Goal: Task Accomplishment & Management: Complete application form

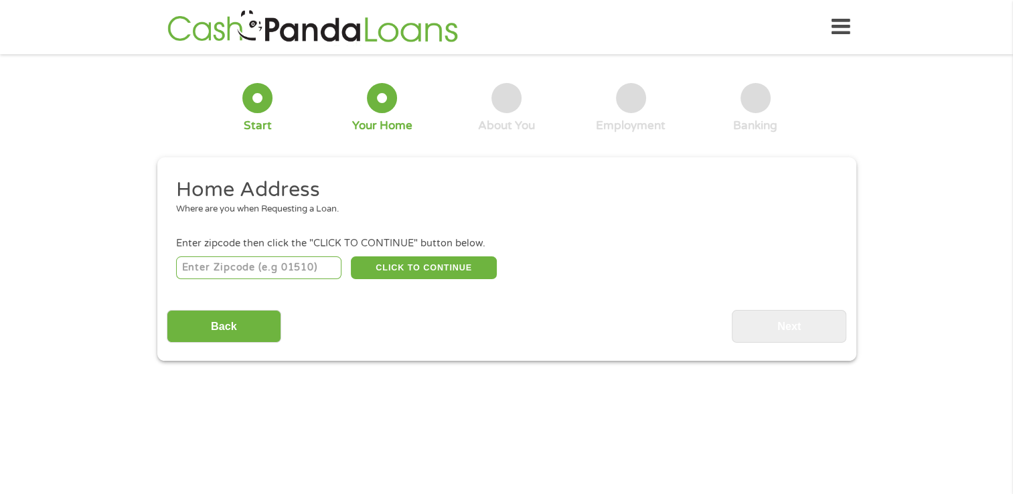
click at [260, 265] on input "number" at bounding box center [258, 267] width 165 height 23
type input "72404"
select select "[US_STATE]"
click at [418, 264] on button "CLICK TO CONTINUE" at bounding box center [424, 267] width 146 height 23
type input "72404"
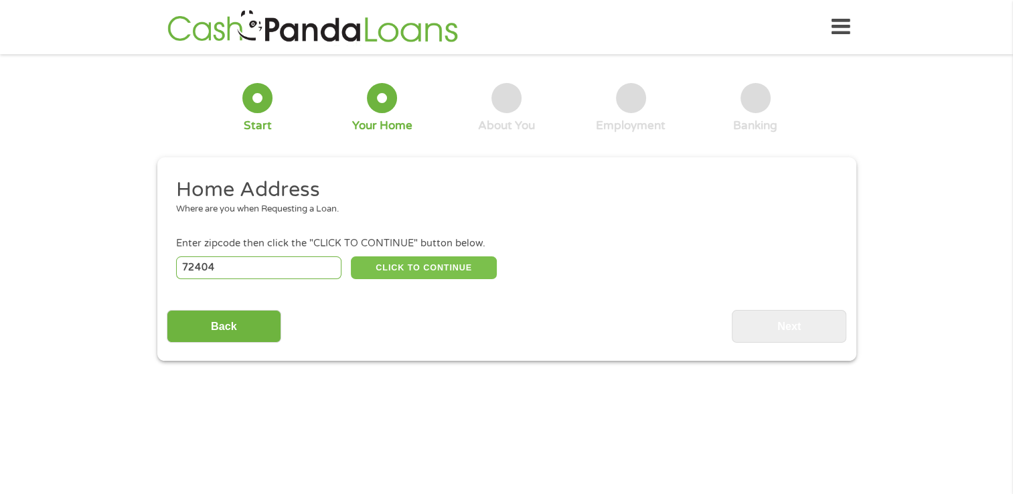
type input "[GEOGRAPHIC_DATA]"
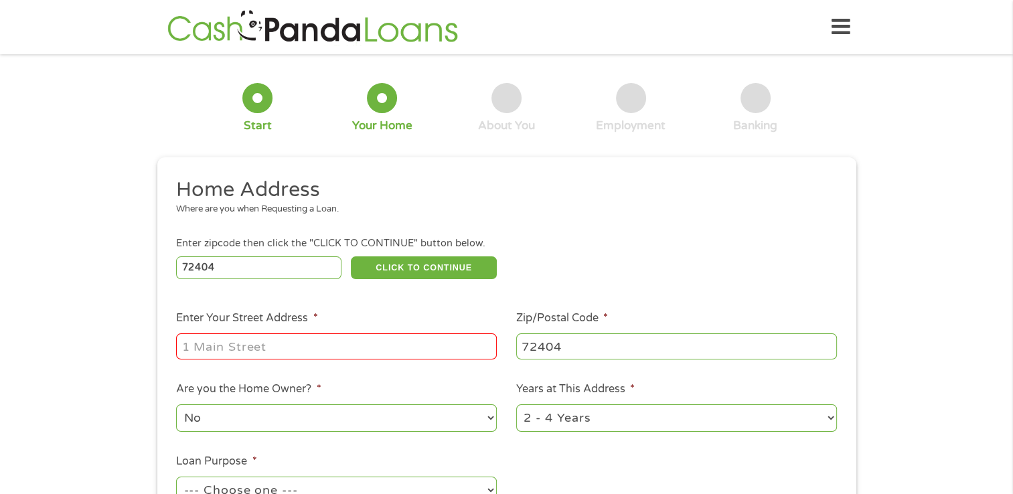
click at [220, 354] on input "Enter Your Street Address *" at bounding box center [336, 345] width 321 height 25
type input "[STREET_ADDRESS][PERSON_NAME]"
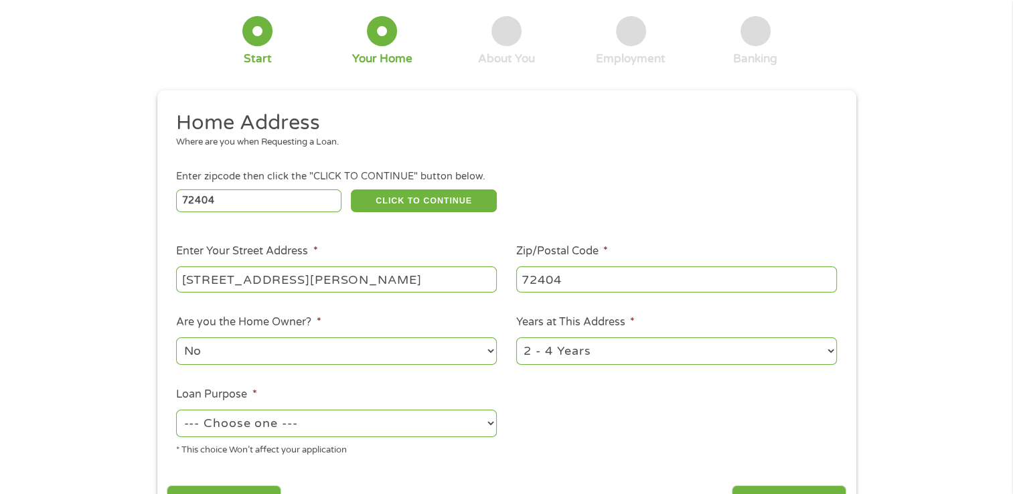
click at [830, 354] on select "1 Year or less 1 - 2 Years 2 - 4 Years Over 4 Years" at bounding box center [676, 350] width 321 height 27
select select "60months"
click at [516, 339] on select "1 Year or less 1 - 2 Years 2 - 4 Years Over 4 Years" at bounding box center [676, 350] width 321 height 27
click at [223, 351] on select "No Yes" at bounding box center [336, 350] width 321 height 27
select select "yes"
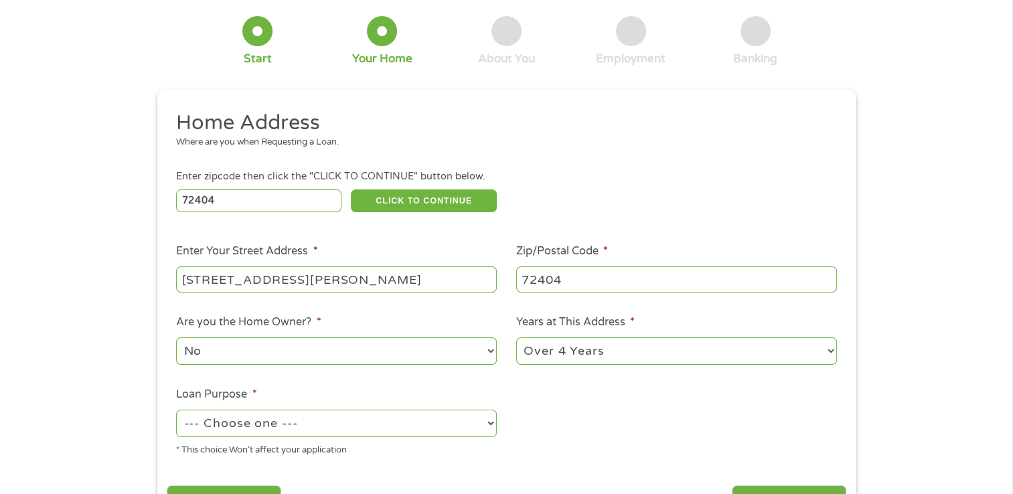
click at [176, 339] on select "No Yes" at bounding box center [336, 350] width 321 height 27
click at [259, 425] on select "--- Choose one --- Pay Bills Debt Consolidation Home Improvement Major Purchase…" at bounding box center [336, 423] width 321 height 27
select select "medicalexpenses"
click at [176, 411] on select "--- Choose one --- Pay Bills Debt Consolidation Home Improvement Major Purchase…" at bounding box center [336, 423] width 321 height 27
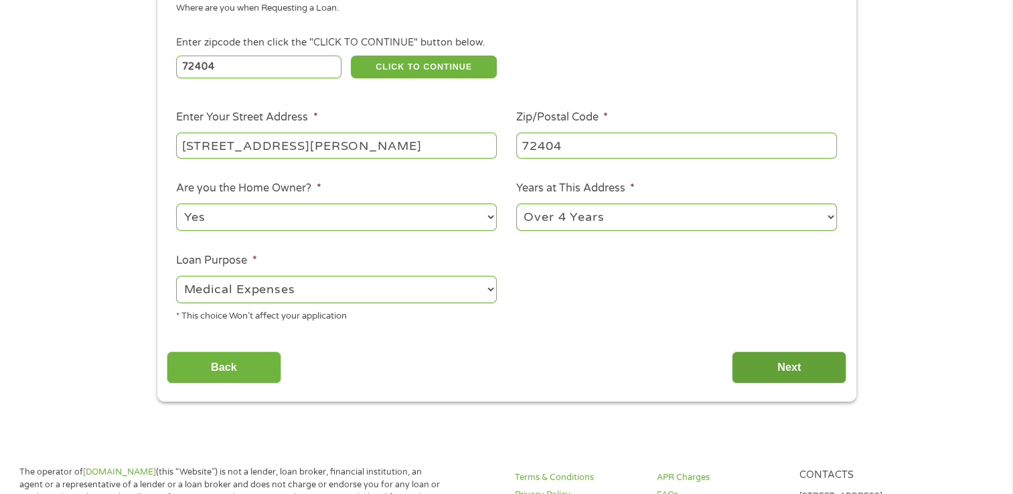
click at [767, 374] on input "Next" at bounding box center [789, 368] width 115 height 33
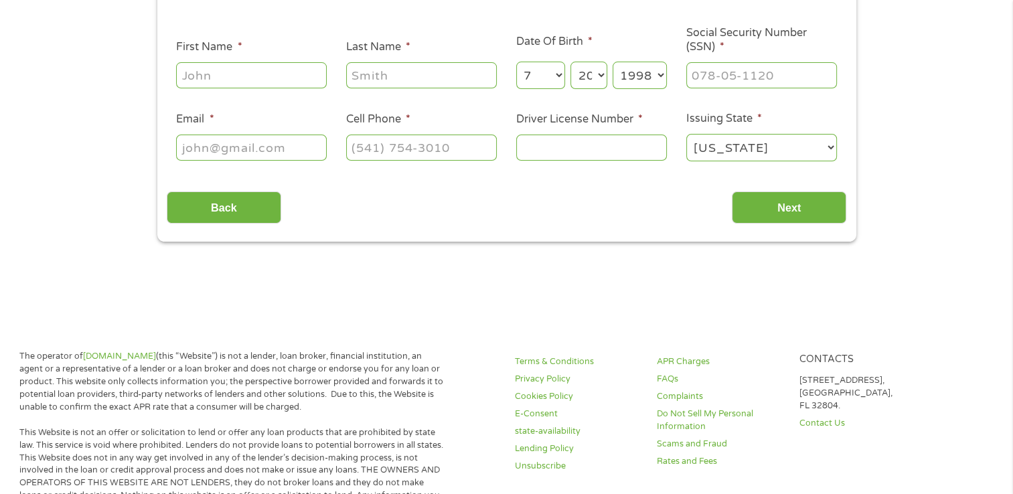
scroll to position [0, 0]
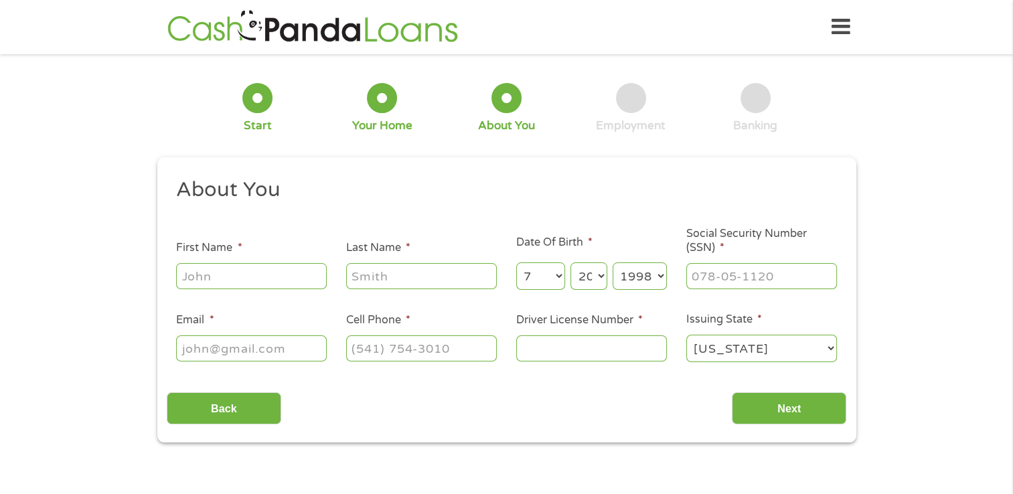
click at [204, 275] on input "First Name *" at bounding box center [251, 275] width 151 height 25
type input "[PERSON_NAME]"
type input "Hall"
type input "[EMAIL_ADDRESS][DOMAIN_NAME]"
type input "[PHONE_NUMBER]"
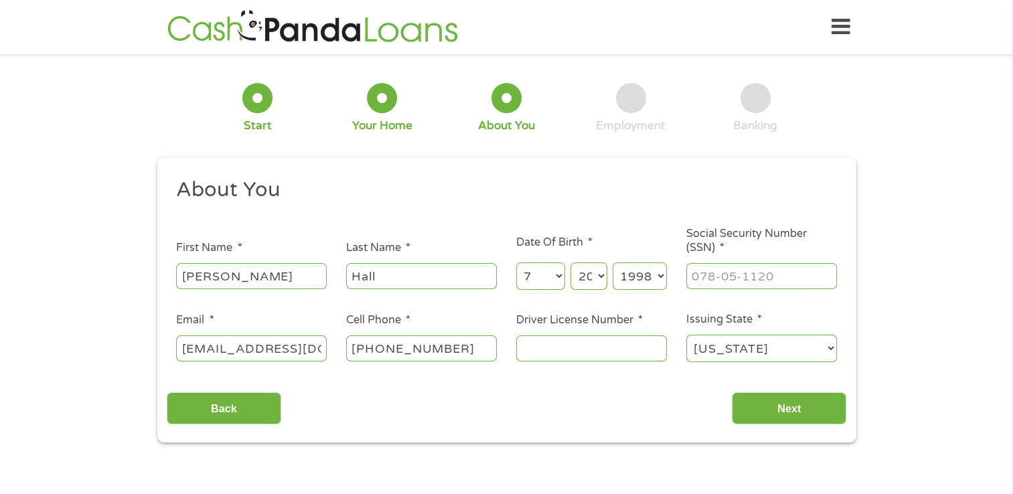
click at [587, 278] on select "Day 1 2 3 4 5 6 7 8 9 10 11 12 13 14 15 16 17 18 19 20 21 22 23 24 25 26 27 28 …" at bounding box center [588, 275] width 36 height 27
select select "29"
click at [570, 263] on select "Day 1 2 3 4 5 6 7 8 9 10 11 12 13 14 15 16 17 18 19 20 21 22 23 24 25 26 27 28 …" at bounding box center [588, 275] width 36 height 27
click at [635, 275] on select "Year [DATE] 2006 2005 2004 2003 2002 2001 2000 1999 1998 1997 1996 1995 1994 19…" at bounding box center [640, 275] width 54 height 27
select select "1953"
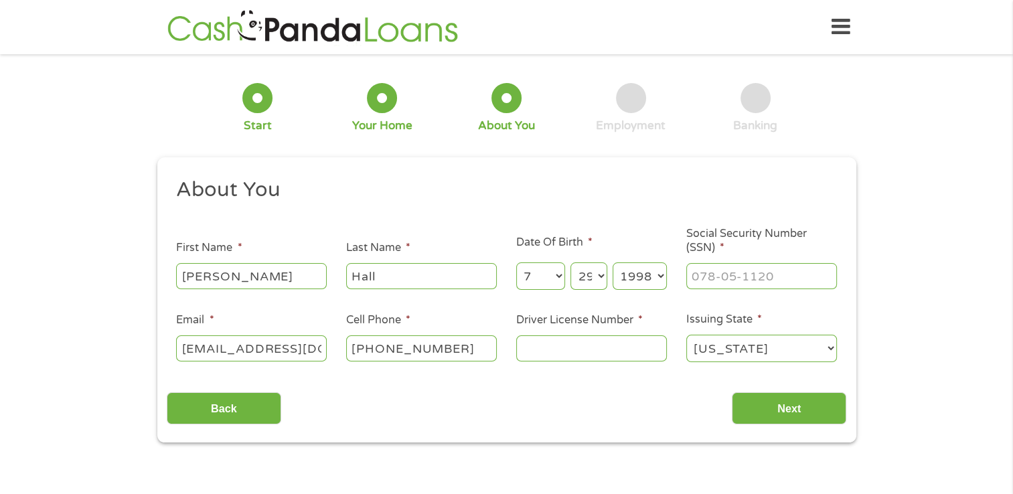
click at [613, 263] on select "Year [DATE] 2006 2005 2004 2003 2002 2001 2000 1999 1998 1997 1996 1995 1994 19…" at bounding box center [640, 275] width 54 height 27
click at [729, 278] on input "___-__-____" at bounding box center [761, 275] width 151 height 25
click at [724, 285] on input "___-__-____" at bounding box center [761, 275] width 151 height 25
type input "432-11-0194"
click at [548, 350] on input "Driver License Number *" at bounding box center [591, 347] width 151 height 25
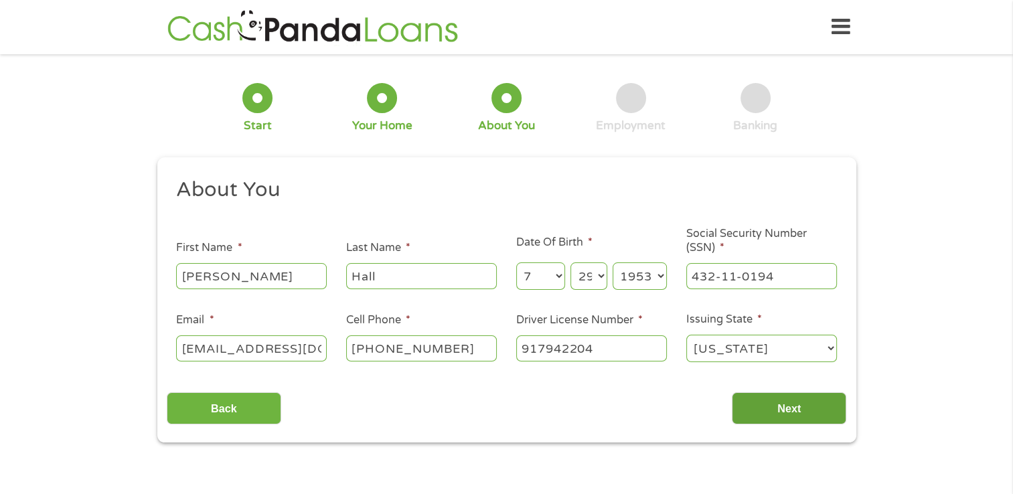
type input "917942204"
click at [781, 407] on input "Next" at bounding box center [789, 408] width 115 height 33
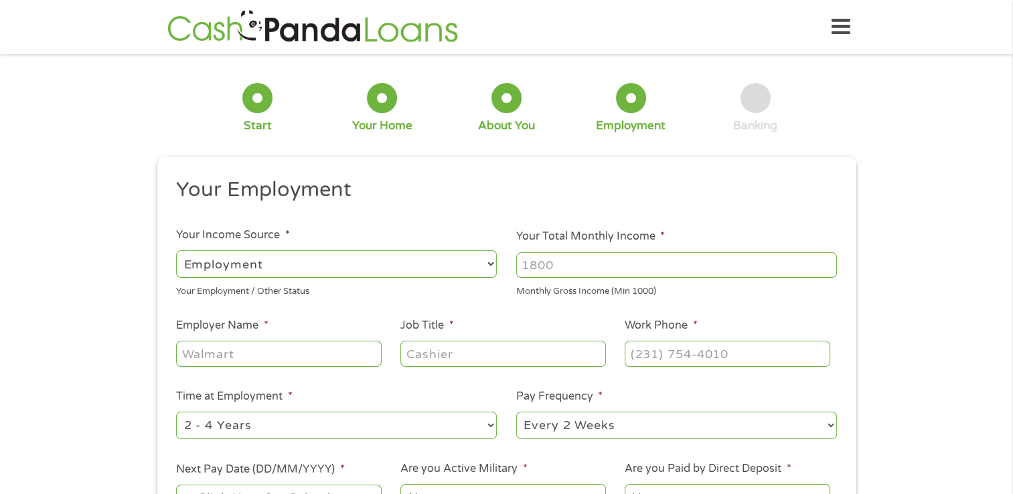
click at [261, 265] on select "--- Choose one --- Employment [DEMOGRAPHIC_DATA] Benefits" at bounding box center [336, 263] width 321 height 27
select select "benefits"
click at [176, 250] on select "--- Choose one --- Employment [DEMOGRAPHIC_DATA] Benefits" at bounding box center [336, 263] width 321 height 27
type input "Other"
type input "[PHONE_NUMBER]"
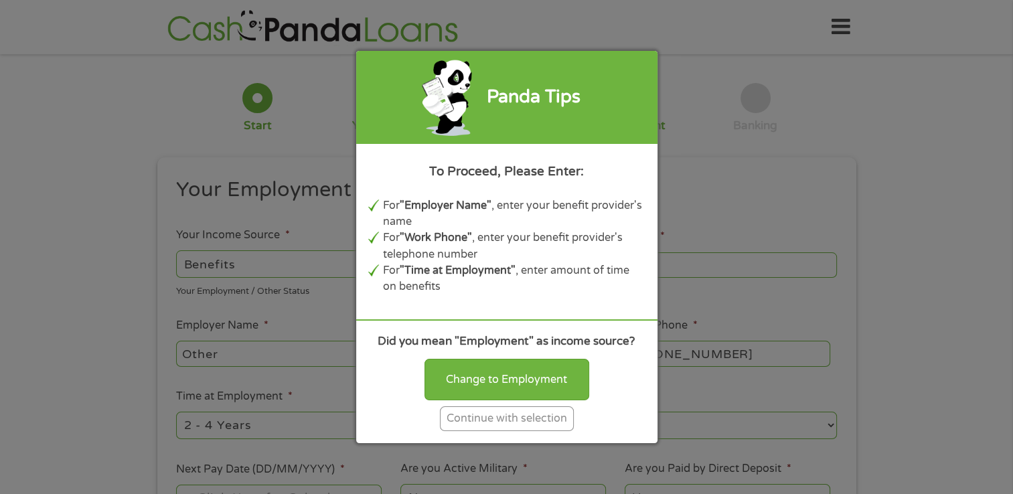
click at [504, 422] on div "Continue with selection" at bounding box center [507, 418] width 134 height 25
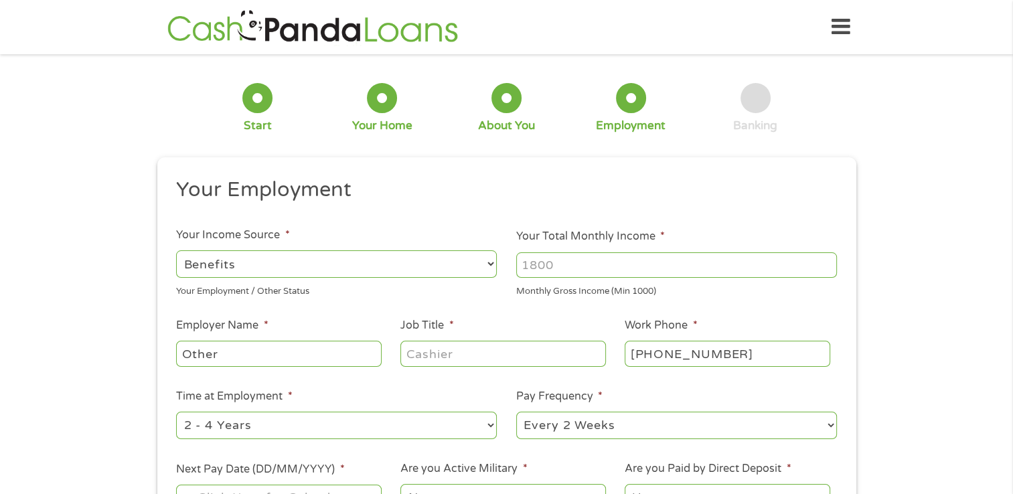
click at [436, 357] on input "Job Title *" at bounding box center [502, 353] width 205 height 25
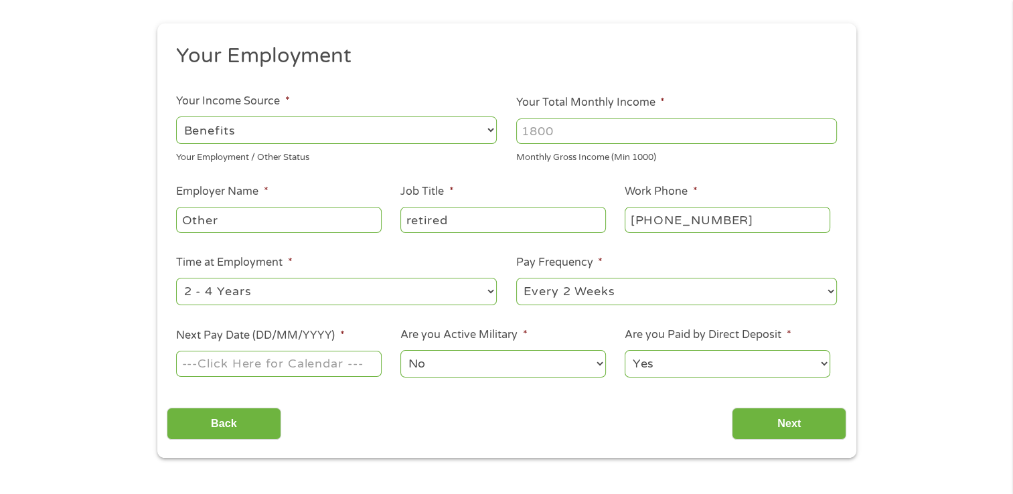
type input "retired"
click at [613, 289] on select "--- Choose one --- Every 2 Weeks Every Week Monthly Semi-Monthly" at bounding box center [676, 291] width 321 height 27
select select "monthly"
click at [516, 279] on select "--- Choose one --- Every 2 Weeks Every Week Monthly Semi-Monthly" at bounding box center [676, 291] width 321 height 27
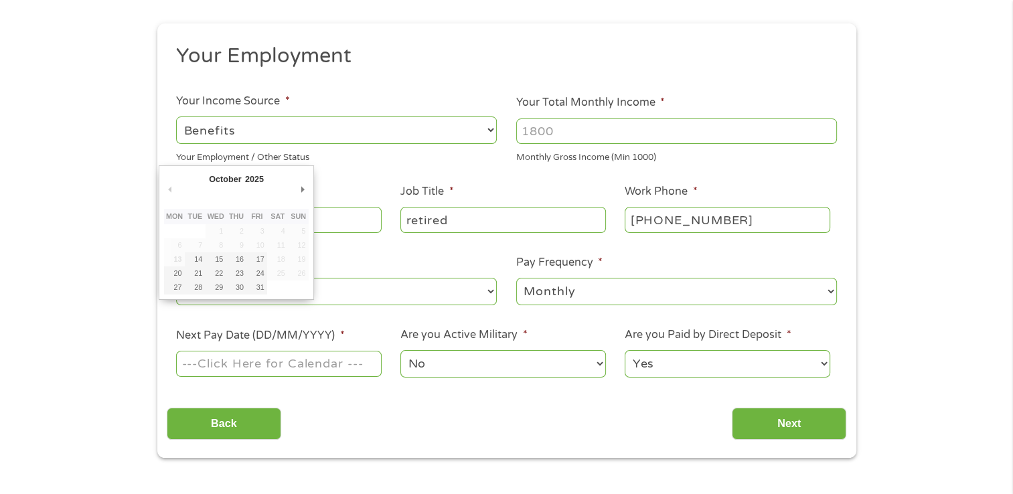
click at [262, 369] on input "Next Pay Date (DD/MM/YYYY) *" at bounding box center [278, 363] width 205 height 25
type input "[DATE]"
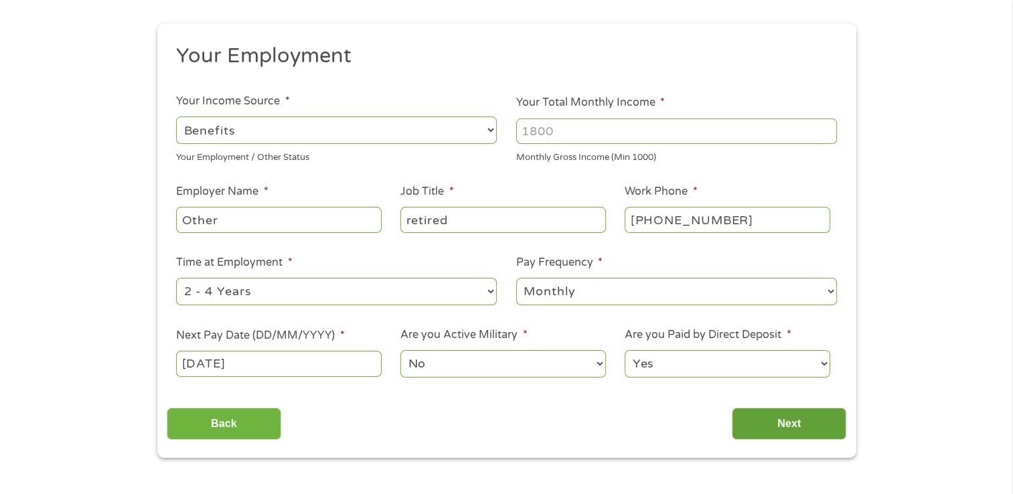
click at [783, 422] on input "Next" at bounding box center [789, 424] width 115 height 33
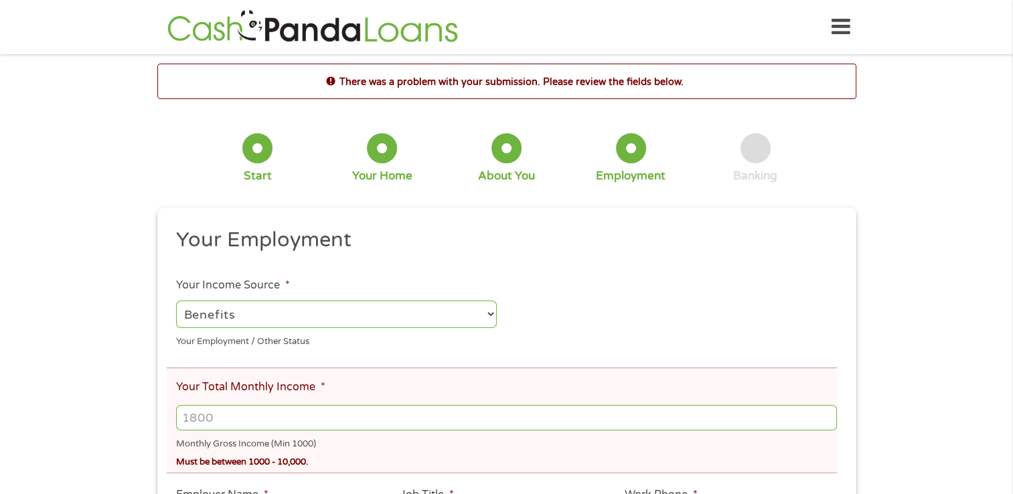
scroll to position [5, 5]
click at [243, 315] on select "--- Choose one --- Employment [DEMOGRAPHIC_DATA] Benefits" at bounding box center [336, 314] width 321 height 27
click at [176, 301] on select "--- Choose one --- Employment [DEMOGRAPHIC_DATA] Benefits" at bounding box center [336, 314] width 321 height 27
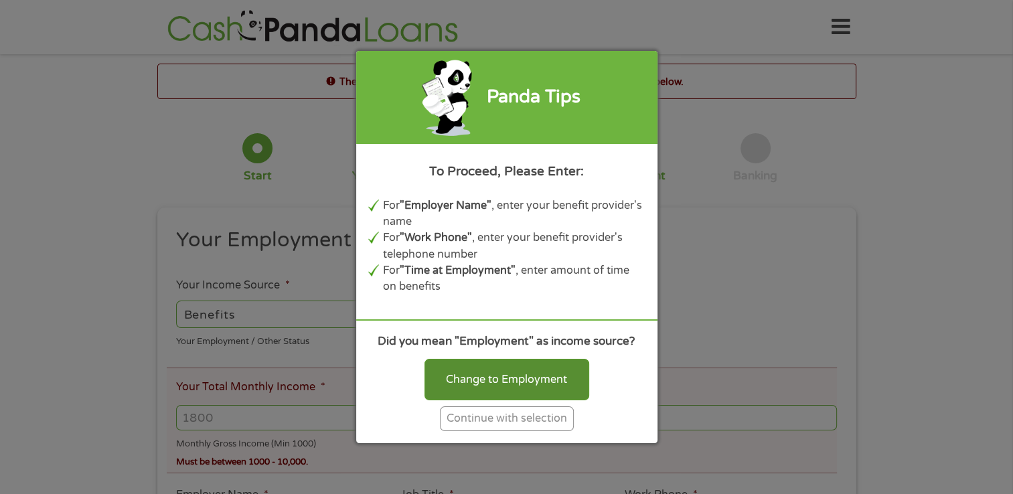
click at [484, 380] on div "Change to Employment" at bounding box center [507, 380] width 165 height 42
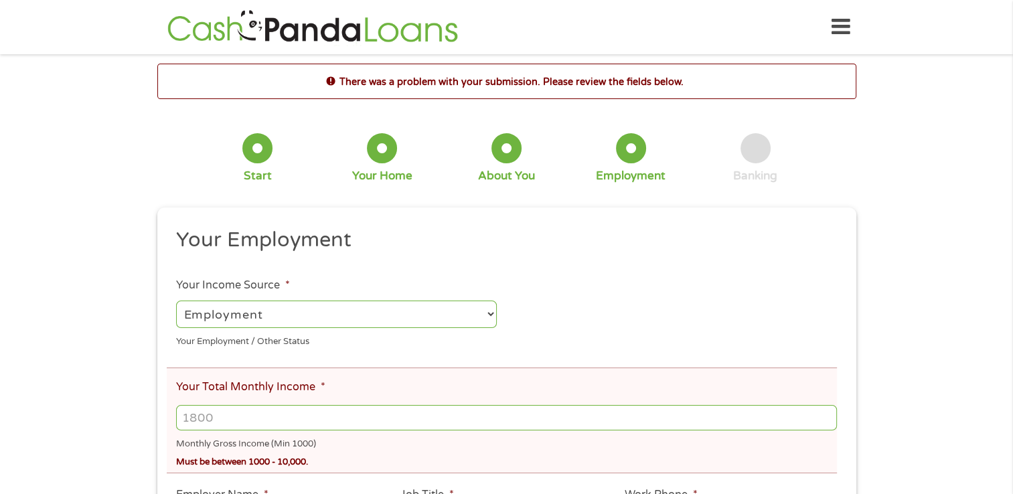
click at [267, 315] on select "--- Choose one --- Employment [DEMOGRAPHIC_DATA] Benefits" at bounding box center [336, 314] width 321 height 27
select select "benefits"
click at [176, 301] on select "--- Choose one --- Employment [DEMOGRAPHIC_DATA] Benefits" at bounding box center [336, 314] width 321 height 27
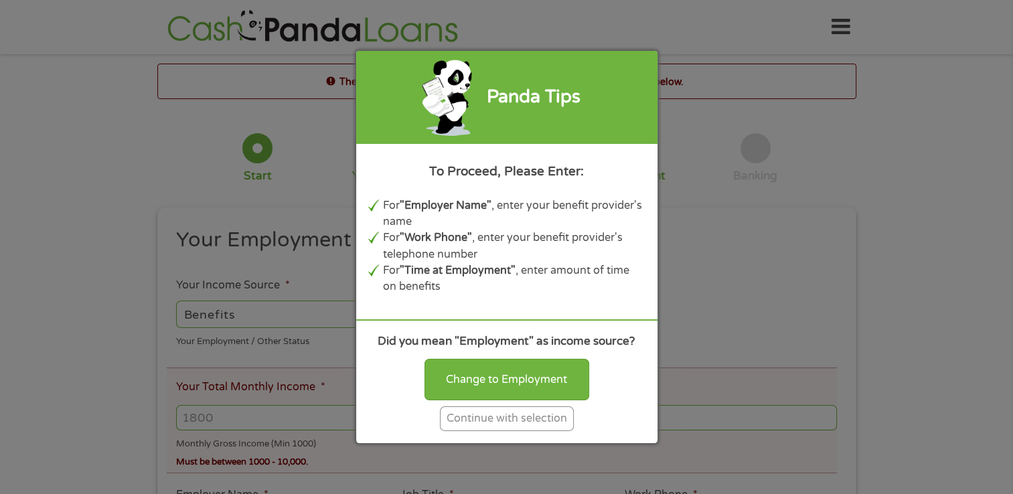
click at [495, 418] on div "Continue with selection" at bounding box center [507, 418] width 134 height 25
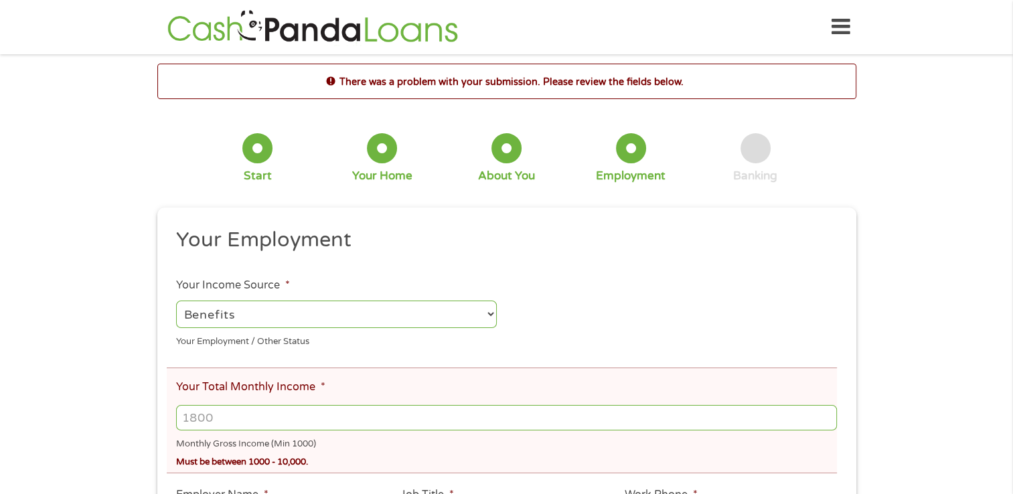
scroll to position [134, 0]
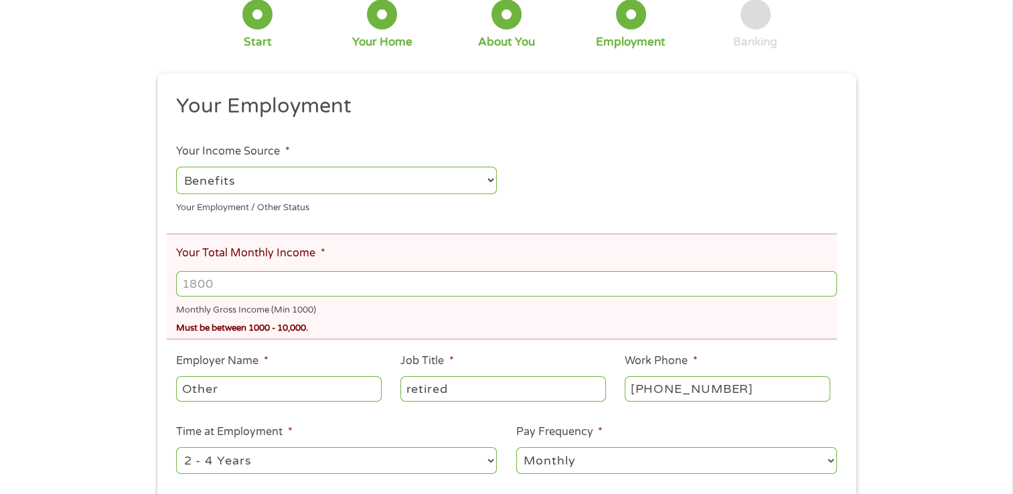
click at [212, 278] on input "Your Total Monthly Income *" at bounding box center [506, 283] width 660 height 25
type input "3200"
click at [115, 208] on div "There was a problem with your submission. Please review the fields below. 1 Sta…" at bounding box center [506, 278] width 1013 height 697
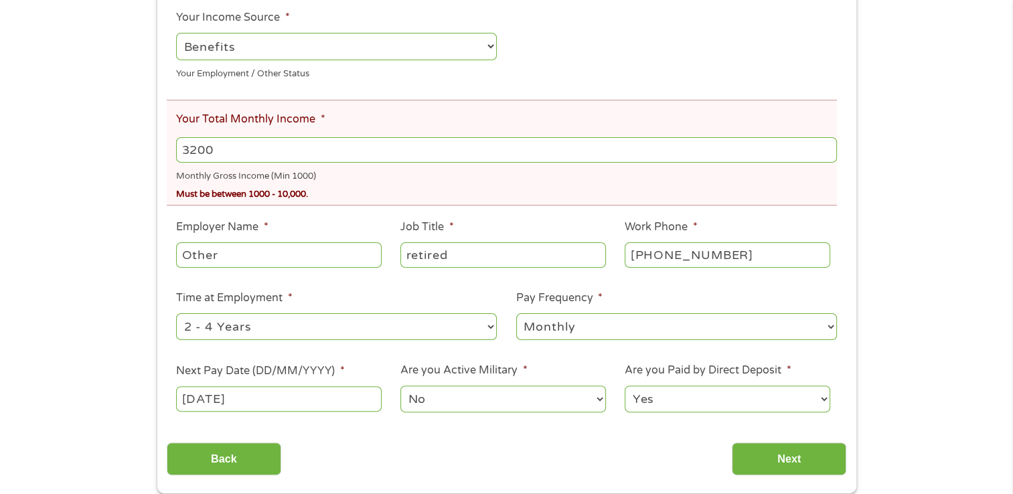
click at [235, 264] on input "Other" at bounding box center [278, 254] width 205 height 25
type input "O"
type input "Social Security"
click at [449, 304] on li "Time at Employment * --- Choose one --- 1 Year or less 1 - 2 Years 2 - 4 Years …" at bounding box center [337, 316] width 340 height 53
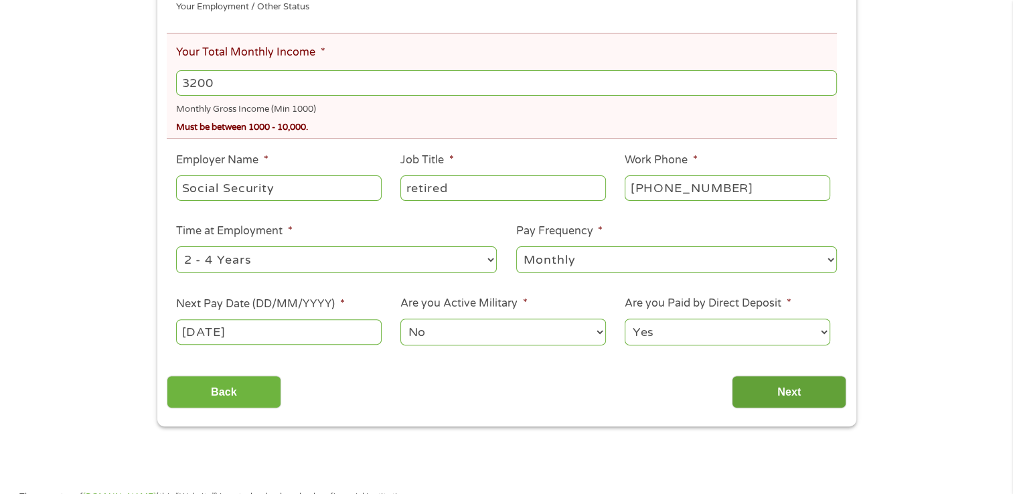
click at [779, 396] on input "Next" at bounding box center [789, 392] width 115 height 33
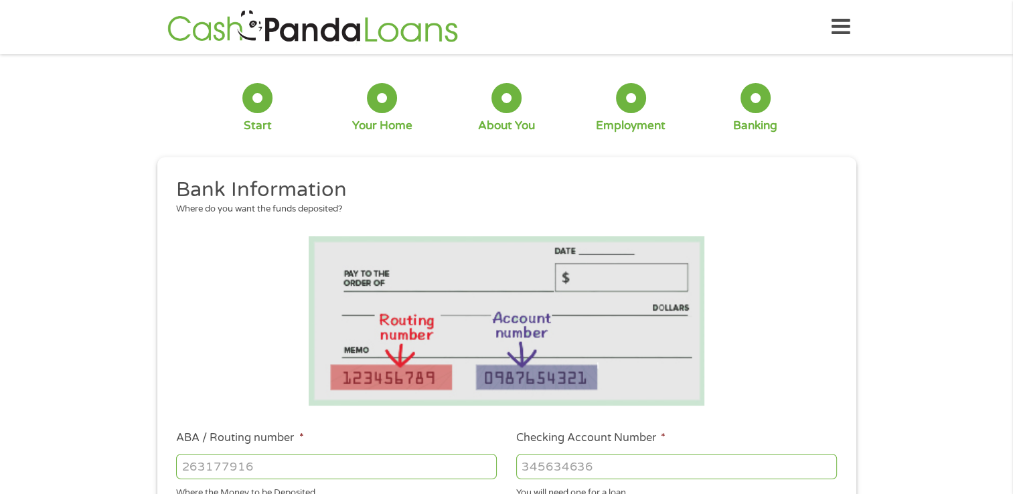
scroll to position [201, 0]
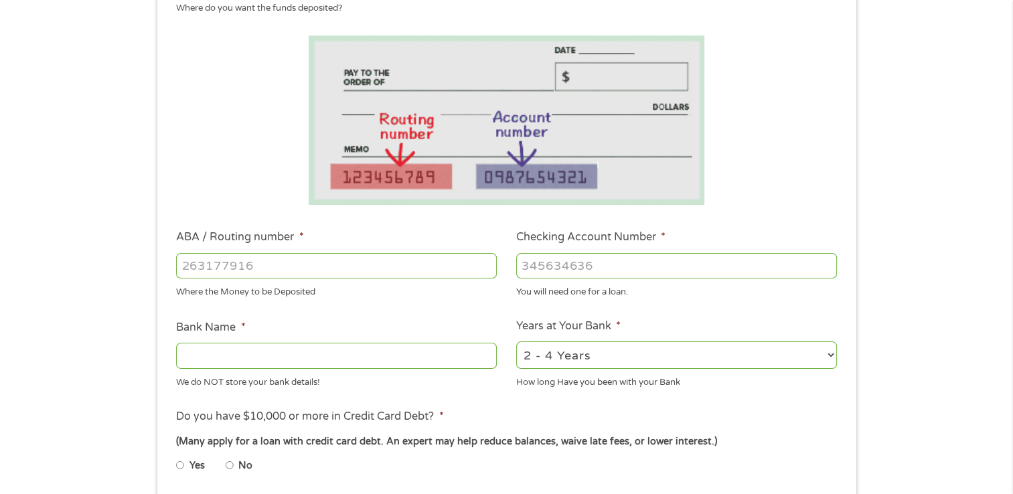
click at [265, 274] on input "ABA / Routing number *" at bounding box center [336, 265] width 321 height 25
type input "084100793"
type input "FIRST NATL BANK"
type input "084100793"
click at [573, 269] on input "Checking Account Number *" at bounding box center [676, 265] width 321 height 25
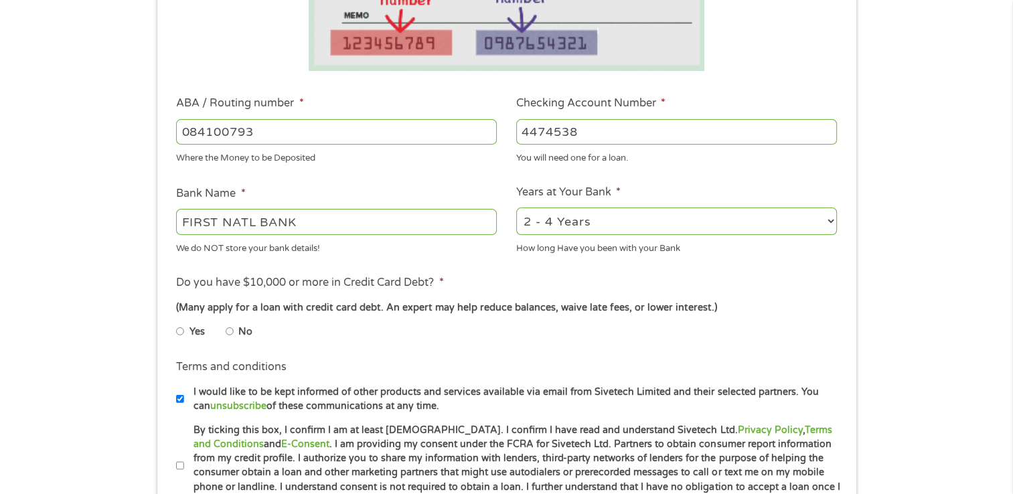
scroll to position [402, 0]
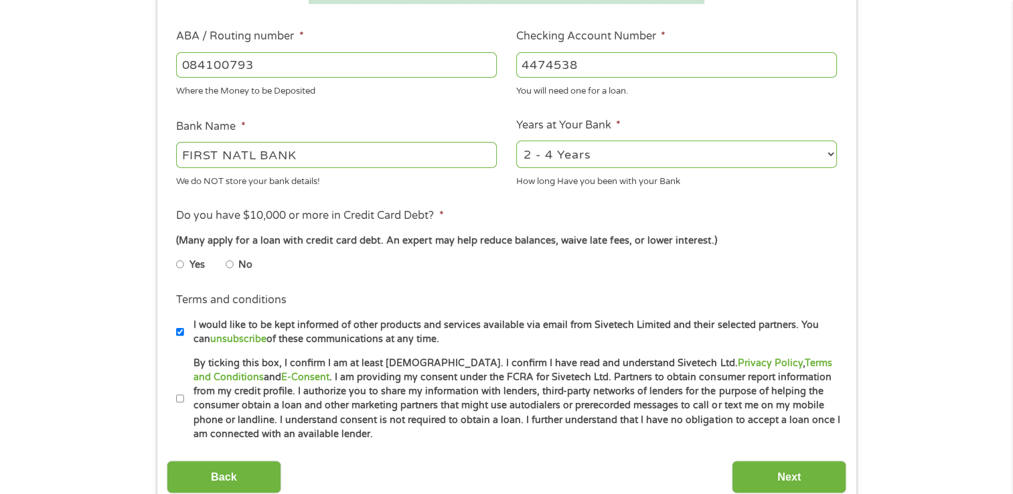
type input "4474538"
click at [229, 266] on input "No" at bounding box center [230, 264] width 8 height 21
radio input "true"
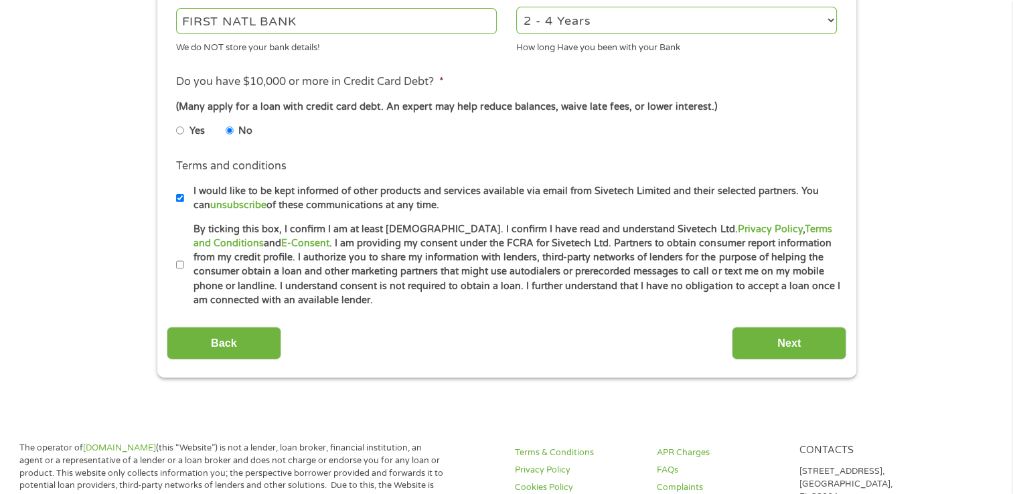
click at [185, 264] on label "By ticking this box, I confirm I am at least [DEMOGRAPHIC_DATA]. I confirm I ha…" at bounding box center [512, 265] width 657 height 86
click at [184, 264] on input "By ticking this box, I confirm I am at least [DEMOGRAPHIC_DATA]. I confirm I ha…" at bounding box center [180, 264] width 8 height 21
checkbox input "true"
click at [777, 335] on input "Next" at bounding box center [789, 343] width 115 height 33
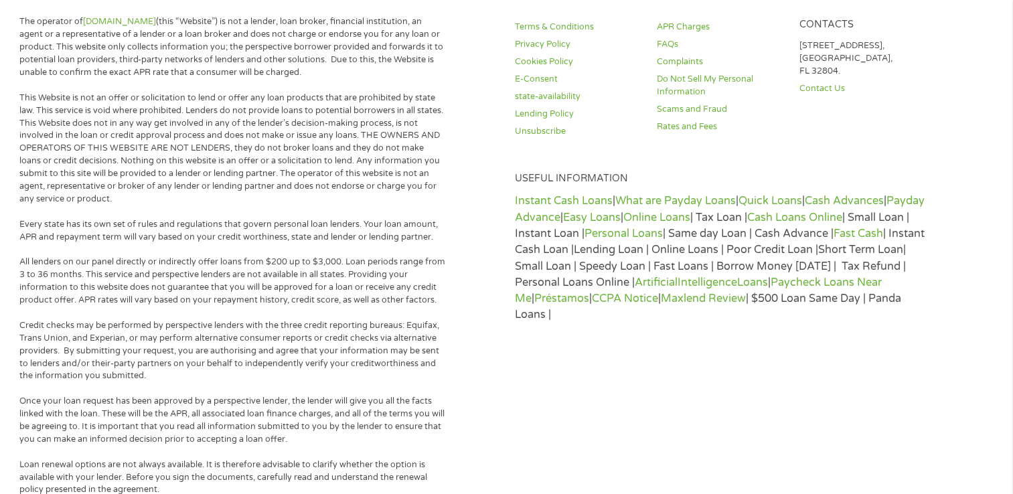
scroll to position [0, 0]
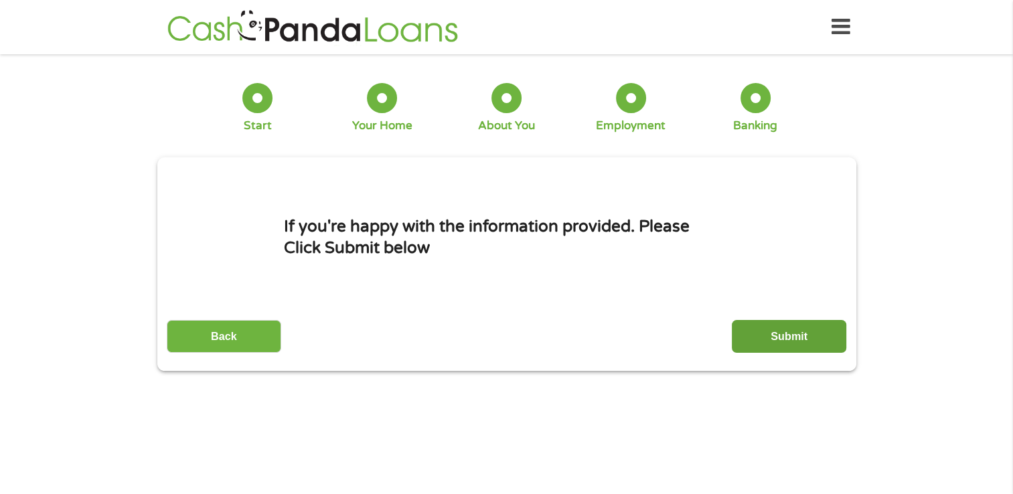
click at [765, 340] on input "Submit" at bounding box center [789, 336] width 115 height 33
